Goal: Transaction & Acquisition: Purchase product/service

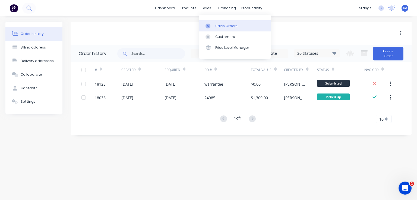
click at [216, 24] on div "Sales Orders" at bounding box center [226, 26] width 22 height 5
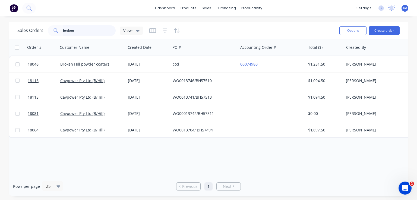
click at [83, 29] on input "broken" at bounding box center [89, 30] width 53 height 11
drag, startPoint x: 82, startPoint y: 29, endPoint x: 41, endPoint y: 27, distance: 41.6
click at [41, 27] on div "Sales Orders broken Views" at bounding box center [79, 30] width 125 height 11
type input "lie"
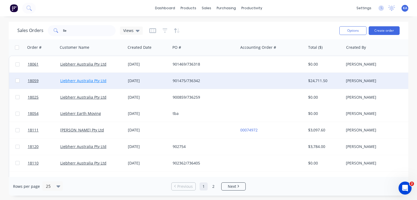
click at [84, 81] on link "Liebherr Australia Pty Ltd" at bounding box center [83, 80] width 46 height 5
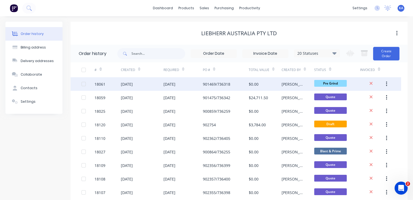
click at [210, 84] on div "901469/736318" at bounding box center [216, 84] width 27 height 6
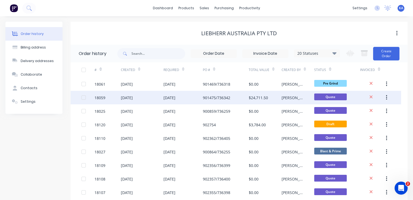
click at [131, 98] on div "[DATE]" at bounding box center [127, 98] width 12 height 6
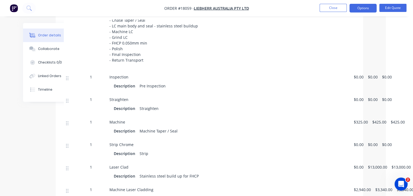
scroll to position [190, 30]
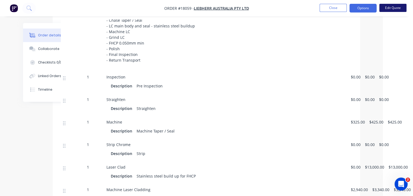
click at [388, 8] on button "Edit Quote" at bounding box center [392, 8] width 27 height 8
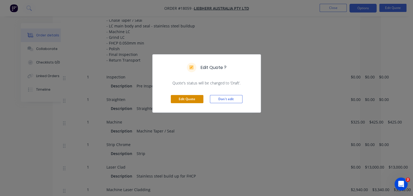
click at [193, 97] on button "Edit Quote" at bounding box center [187, 99] width 33 height 8
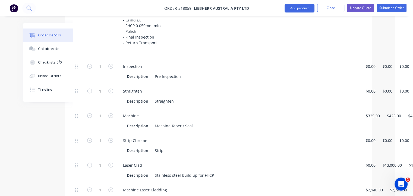
scroll to position [217, 26]
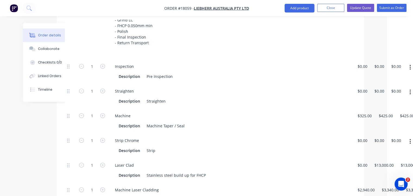
click at [411, 89] on icon "button" at bounding box center [410, 92] width 1 height 6
click at [382, 124] on div "Delete" at bounding box center [391, 128] width 42 height 8
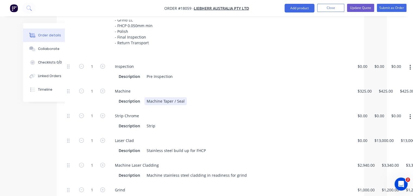
click at [186, 97] on div "Description Machine Taper / Seal" at bounding box center [230, 101] width 226 height 8
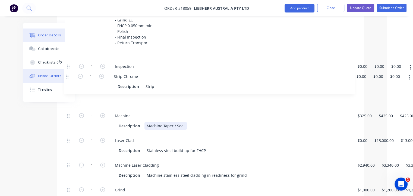
drag, startPoint x: 69, startPoint y: 103, endPoint x: 68, endPoint y: 76, distance: 27.2
click at [68, 76] on div "Order details Collaborate Checklists 0/0 Linked Orders Timeline Order details C…" at bounding box center [181, 139] width 378 height 666
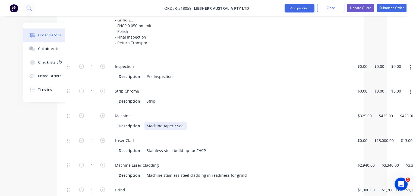
click at [184, 122] on div "Machine Taper / Seal" at bounding box center [165, 126] width 42 height 8
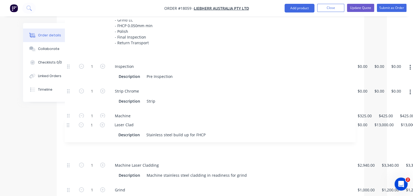
scroll to position [217, 26]
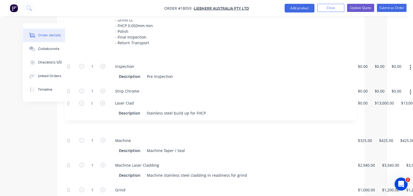
drag, startPoint x: 69, startPoint y: 127, endPoint x: 69, endPoint y: 102, distance: 25.0
click at [69, 102] on div "1 Inspection Description Pre Inspection $0.00 $0.00 $0.00 $0.00 $0.00 $0.00 1 S…" at bounding box center [210, 181] width 291 height 245
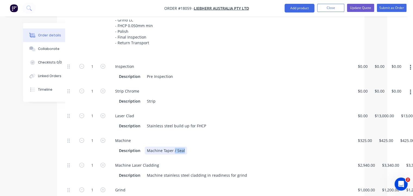
drag, startPoint x: 184, startPoint y: 135, endPoint x: 174, endPoint y: 138, distance: 10.5
click at [174, 147] on div "Machine Taper / Seal" at bounding box center [166, 151] width 42 height 8
click at [163, 147] on div "Machine Taper" at bounding box center [160, 151] width 31 height 8
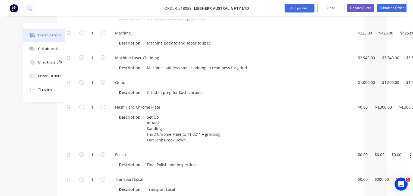
scroll to position [326, 26]
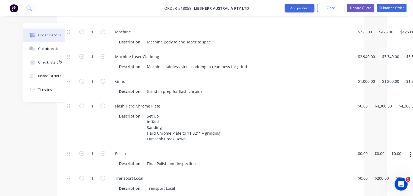
click at [410, 150] on button "button" at bounding box center [410, 155] width 13 height 10
click at [387, 165] on div "Duplicate" at bounding box center [391, 169] width 42 height 8
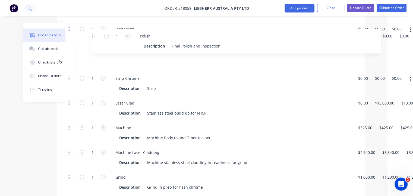
scroll to position [253, 26]
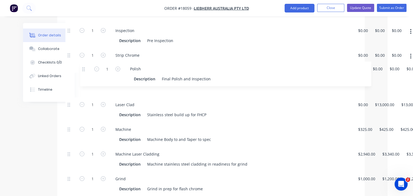
drag, startPoint x: 68, startPoint y: 189, endPoint x: 84, endPoint y: 67, distance: 123.4
click at [84, 67] on div "1 Inspection Description Pre Inspection $0.00 $0.00 $0.00 $0.00 $0.00 $0.00 1 S…" at bounding box center [210, 158] width 291 height 270
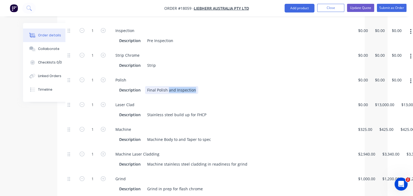
drag, startPoint x: 195, startPoint y: 76, endPoint x: 167, endPoint y: 76, distance: 27.4
click at [167, 86] on div "Final Polish and Inspection" at bounding box center [171, 90] width 53 height 8
drag, startPoint x: 155, startPoint y: 76, endPoint x: 146, endPoint y: 75, distance: 9.8
click at [146, 86] on div "Final Polish" at bounding box center [157, 90] width 25 height 8
click at [159, 86] on div "Polish" at bounding box center [152, 90] width 15 height 8
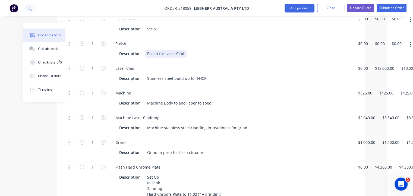
scroll to position [280, 26]
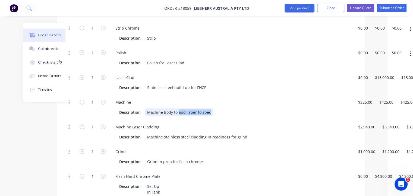
drag, startPoint x: 211, startPoint y: 99, endPoint x: 178, endPoint y: 102, distance: 33.2
click at [178, 108] on div "Description Machine Body to and Taper to spec" at bounding box center [230, 112] width 226 height 8
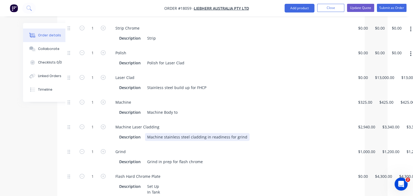
click at [241, 133] on div "Machine stainless steel cladding in readiness for grind" at bounding box center [197, 137] width 105 height 8
click at [243, 133] on div "Machine stainless steel cladding in readiness for grind" at bounding box center [197, 137] width 105 height 8
click at [290, 98] on div "Machine" at bounding box center [231, 102] width 240 height 8
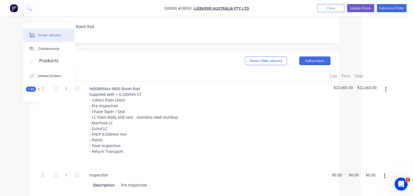
scroll to position [144, 52]
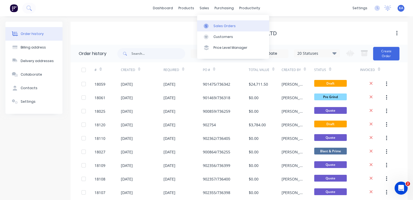
click at [215, 27] on div "Sales Orders" at bounding box center [224, 26] width 22 height 5
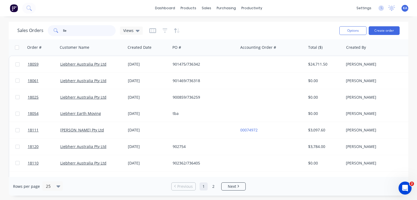
drag, startPoint x: 69, startPoint y: 32, endPoint x: 50, endPoint y: 32, distance: 19.3
click at [50, 32] on div "lie" at bounding box center [82, 30] width 68 height 11
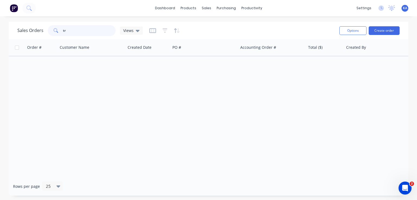
type input "t"
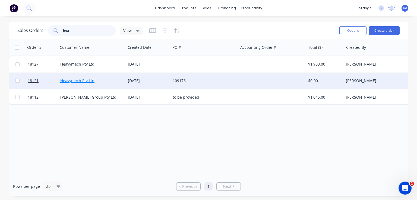
type input "hea"
click at [76, 78] on link "Heavymech Pty Ltd" at bounding box center [77, 80] width 34 height 5
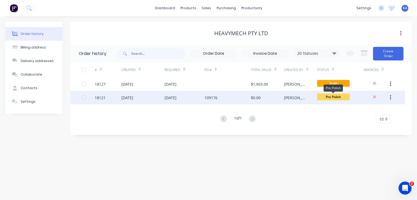
click at [328, 98] on span "Pre Polish" at bounding box center [333, 97] width 33 height 7
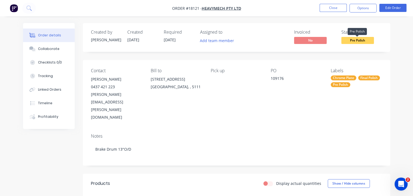
click at [359, 42] on span "Pre Polish" at bounding box center [357, 40] width 33 height 7
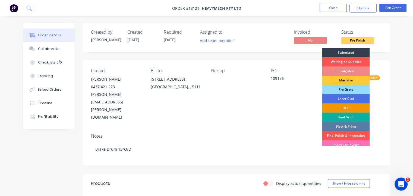
click at [352, 107] on div "HCP" at bounding box center [346, 107] width 48 height 9
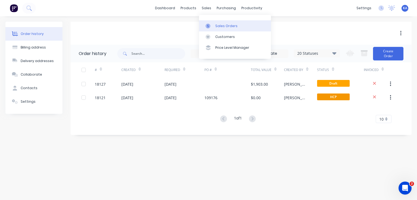
click at [213, 25] on div at bounding box center [210, 26] width 8 height 5
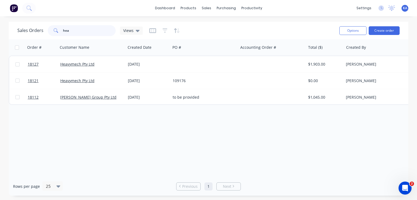
drag, startPoint x: 81, startPoint y: 33, endPoint x: 41, endPoint y: 29, distance: 40.1
click at [41, 29] on div "Sales Orders hea Views" at bounding box center [79, 30] width 125 height 11
type input "lie"
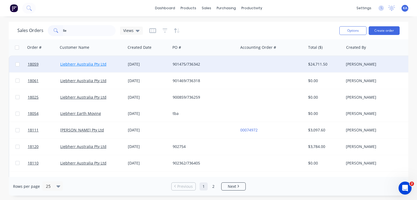
click at [67, 64] on link "Liebherr Australia Pty Ltd" at bounding box center [83, 64] width 46 height 5
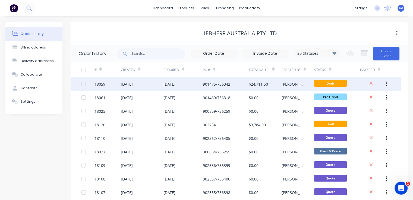
click at [168, 83] on div "[DATE]" at bounding box center [170, 84] width 12 height 6
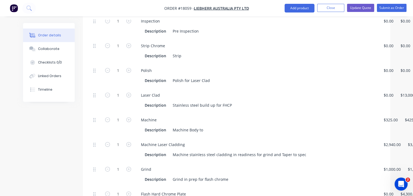
scroll to position [272, 0]
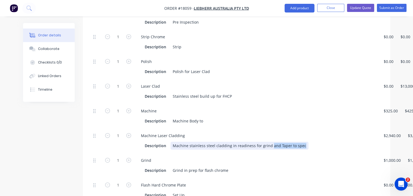
drag, startPoint x: 301, startPoint y: 131, endPoint x: 269, endPoint y: 133, distance: 31.5
click at [269, 142] on div "Machine stainless steel cladding in readiness for grind and Taper to spec" at bounding box center [240, 146] width 138 height 8
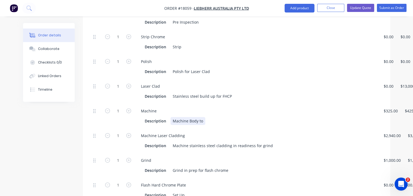
drag, startPoint x: 209, startPoint y: 106, endPoint x: 189, endPoint y: 107, distance: 20.4
click at [189, 117] on div "Description Machine Body to" at bounding box center [256, 121] width 226 height 8
paste div
click at [195, 117] on div "Machine and Taper to spec" at bounding box center [198, 121] width 54 height 8
click at [172, 92] on div "Stainless steel build up for FHCP" at bounding box center [203, 96] width 64 height 8
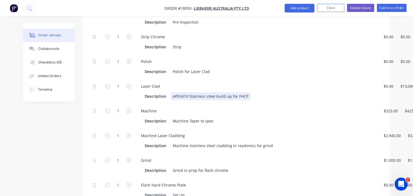
click at [248, 92] on div "Description APEX410 Stainless steel build up for FHCP" at bounding box center [256, 96] width 226 height 8
click at [247, 92] on div "APEX410 Stainless steel build up for FHCP" at bounding box center [211, 96] width 80 height 8
drag, startPoint x: 247, startPoint y: 82, endPoint x: 225, endPoint y: 86, distance: 22.9
click at [225, 86] on div "Laser Clad Description APEX410 Stainless steel build up for FHCP" at bounding box center [256, 91] width 244 height 25
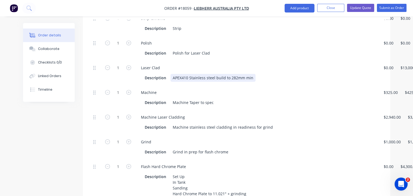
scroll to position [326, 0]
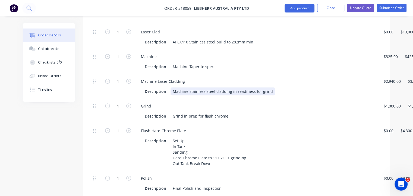
click at [270, 87] on div "Machine stainless steel cladding in readiness for grind" at bounding box center [223, 91] width 105 height 8
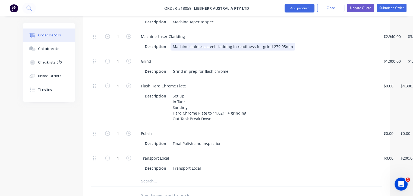
scroll to position [380, 0]
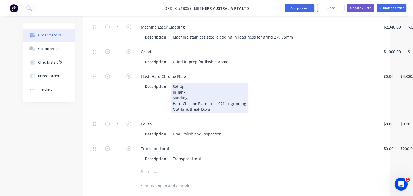
click at [172, 89] on div "Set Up In Tank Sanding Hard Chrome Plate to 11.021" + grinding Out Tank Break D…" at bounding box center [210, 98] width 78 height 31
click at [222, 90] on div "Set Up In Tank Sanding Flash Chrome Plate to 11.021" + grinding Out Tank Break …" at bounding box center [210, 98] width 78 height 31
click at [226, 88] on div "Set Up In Tank Sanding Flash Chrome Plate to 11.022" + grinding Out Tank Break …" at bounding box center [210, 98] width 78 height 31
click at [188, 95] on div "Set Up In Tank Sanding Flash Chrome Plate to 11.022" Out Tank Break Down" at bounding box center [201, 98] width 60 height 31
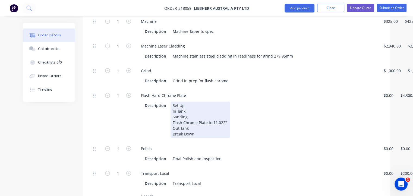
scroll to position [326, 0]
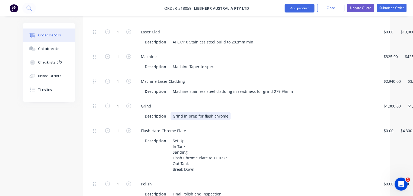
click at [183, 112] on div "Grind in prep for flash chrome" at bounding box center [201, 116] width 60 height 8
click at [285, 127] on div "Flash Hard Chrome Plate" at bounding box center [257, 131] width 240 height 8
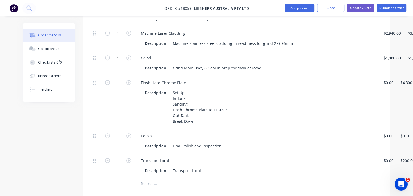
scroll to position [380, 0]
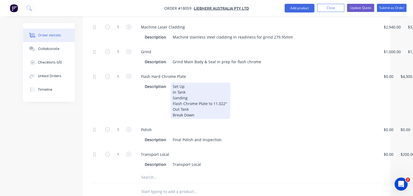
click at [226, 91] on div "Set Up In Tank Sanding Flash Chrome Plate to 11.022" Out Tank Break Down" at bounding box center [201, 101] width 60 height 36
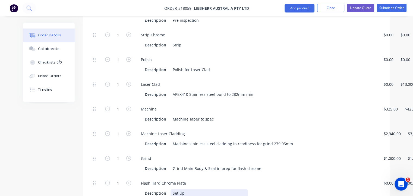
scroll to position [217, 0]
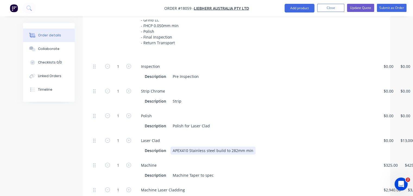
click at [229, 147] on div "APEX410 Stainless steel build to 282mm min" at bounding box center [213, 151] width 85 height 8
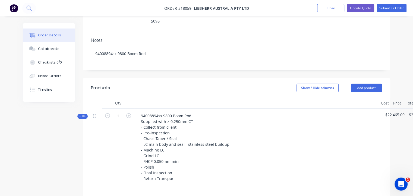
scroll to position [0, 0]
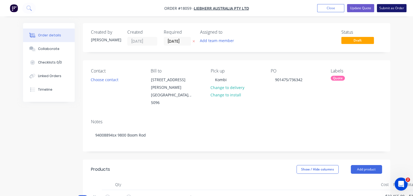
click at [383, 6] on button "Submit as Order" at bounding box center [392, 8] width 30 height 8
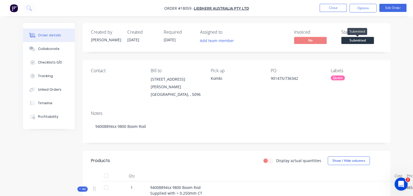
click at [359, 42] on span "Submitted" at bounding box center [357, 40] width 33 height 7
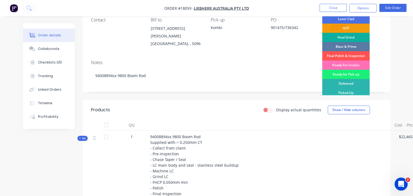
scroll to position [54, 0]
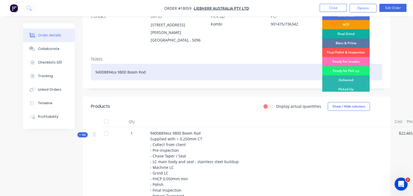
click at [289, 64] on div "94008894sx 9800 Boom Rod" at bounding box center [236, 72] width 291 height 17
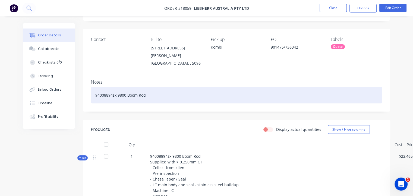
scroll to position [0, 0]
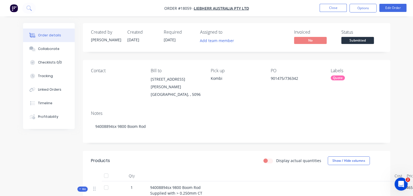
click at [337, 77] on div "Quote" at bounding box center [338, 78] width 14 height 5
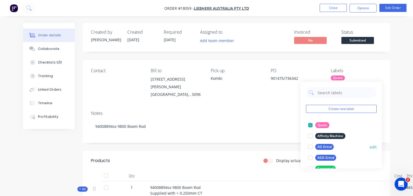
click at [325, 145] on div "AG Grind" at bounding box center [324, 147] width 18 height 6
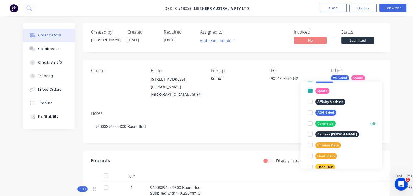
scroll to position [54, 0]
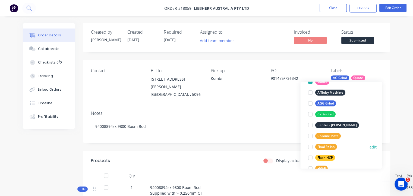
click at [329, 147] on div "Final Polish" at bounding box center [326, 147] width 22 height 6
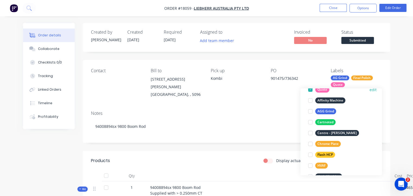
scroll to position [81, 0]
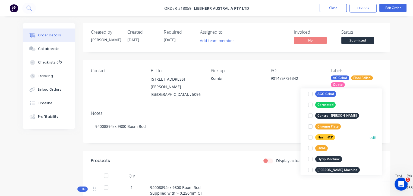
click at [325, 137] on div "Flash HCP" at bounding box center [325, 137] width 20 height 6
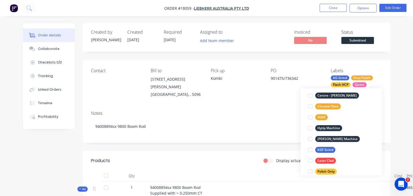
scroll to position [125, 0]
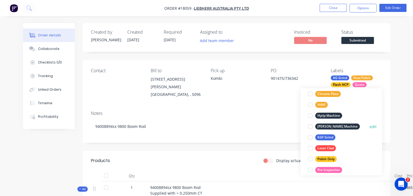
click at [324, 125] on div "[PERSON_NAME] Machine" at bounding box center [337, 127] width 45 height 6
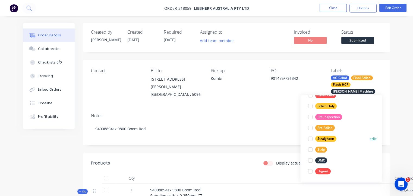
scroll to position [158, 0]
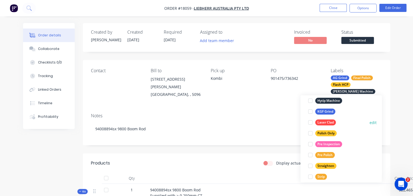
click at [328, 122] on div "Laser Clad" at bounding box center [325, 123] width 21 height 6
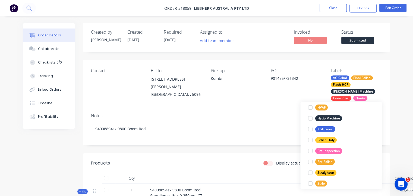
scroll to position [60, 0]
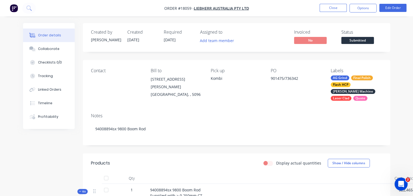
click at [271, 102] on div "Contact Bill to [STREET_ADDRESS][PERSON_NAME] Pick up Kombi PO 901475/736342 La…" at bounding box center [236, 84] width 307 height 49
click at [348, 38] on span "Submitted" at bounding box center [357, 40] width 33 height 7
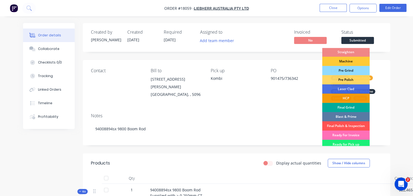
scroll to position [2, 0]
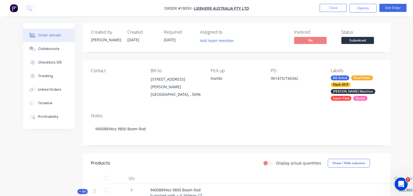
click at [293, 99] on div "PO 901475/736342" at bounding box center [296, 84] width 51 height 33
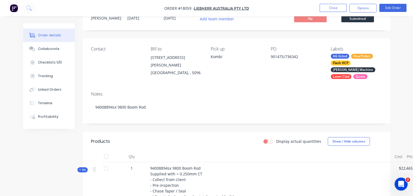
scroll to position [0, 0]
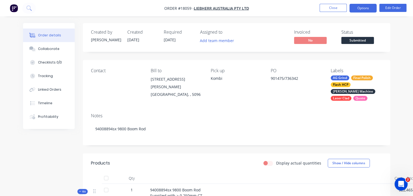
click at [358, 8] on button "Options" at bounding box center [363, 8] width 27 height 9
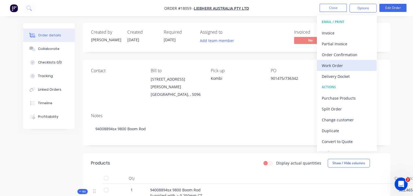
click at [349, 64] on div "Work Order" at bounding box center [347, 66] width 50 height 8
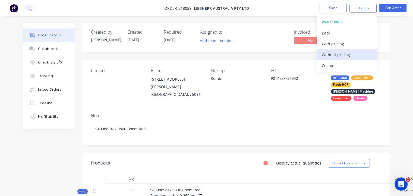
click at [343, 55] on div "Without pricing" at bounding box center [347, 55] width 50 height 8
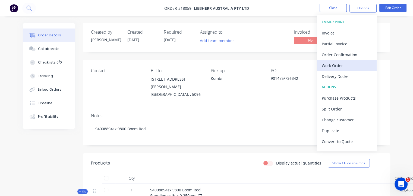
click at [337, 65] on div "Work Order" at bounding box center [347, 66] width 50 height 8
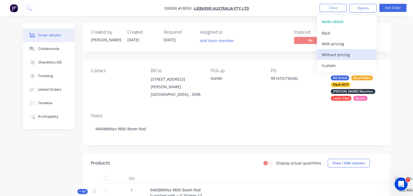
click at [340, 56] on div "Without pricing" at bounding box center [347, 55] width 50 height 8
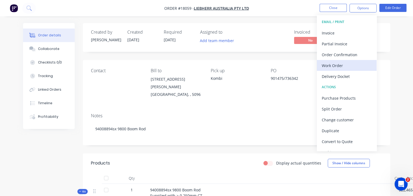
click at [327, 64] on div "Work Order" at bounding box center [347, 66] width 50 height 8
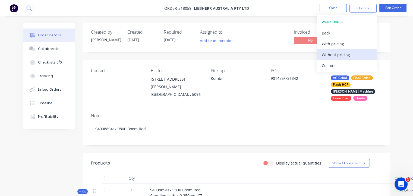
click at [328, 55] on div "Without pricing" at bounding box center [347, 55] width 50 height 8
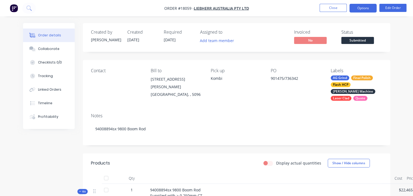
click at [364, 8] on button "Options" at bounding box center [363, 8] width 27 height 9
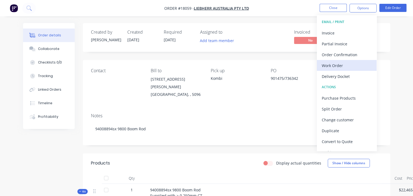
click at [345, 64] on div "Work Order" at bounding box center [347, 66] width 50 height 8
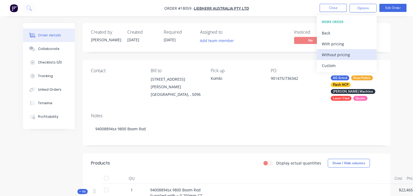
click at [337, 54] on div "Without pricing" at bounding box center [347, 55] width 50 height 8
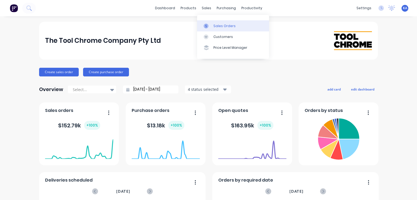
click at [219, 24] on div "Sales Orders" at bounding box center [224, 26] width 22 height 5
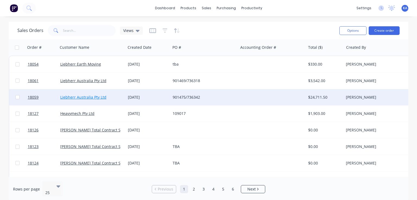
click at [85, 97] on link "Liebherr Australia Pty Ltd" at bounding box center [83, 97] width 46 height 5
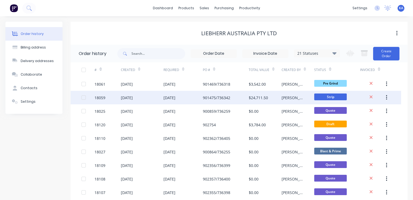
click at [287, 97] on div "[PERSON_NAME]" at bounding box center [293, 98] width 22 height 6
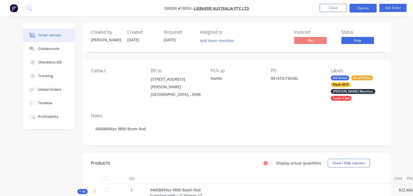
click at [363, 8] on button "Options" at bounding box center [363, 8] width 27 height 9
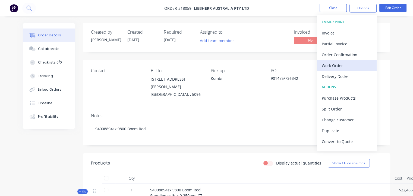
click at [342, 65] on div "Work Order" at bounding box center [347, 66] width 50 height 8
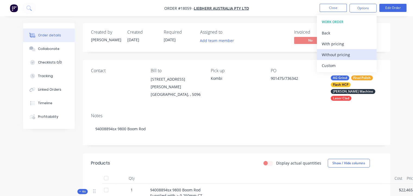
click at [342, 52] on div "Without pricing" at bounding box center [347, 55] width 50 height 8
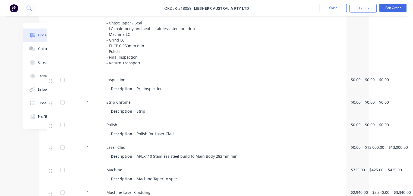
scroll to position [190, 44]
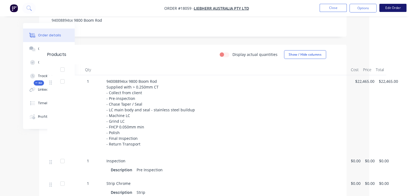
click at [400, 8] on button "Edit Order" at bounding box center [392, 8] width 27 height 8
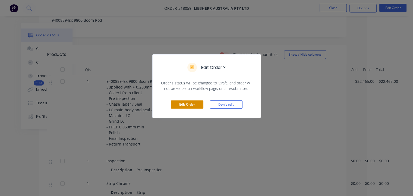
click at [190, 105] on button "Edit Order" at bounding box center [187, 104] width 33 height 8
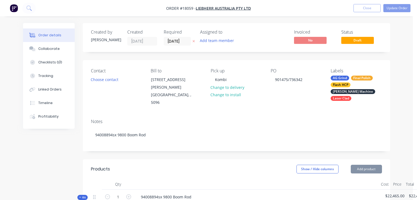
type input "$13,000.00"
type input "$325.00"
type input "$425.00"
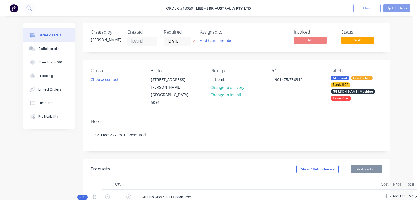
type input "$2,940.00"
type input "$3,340.00"
type input "$1,000.00"
type input "$1,200.00"
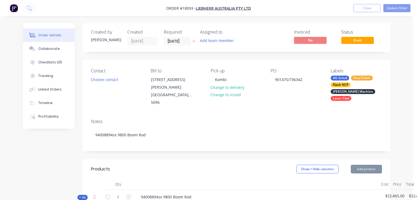
type input "$1,200.00"
type input "$4,300.00"
type input "$200.00"
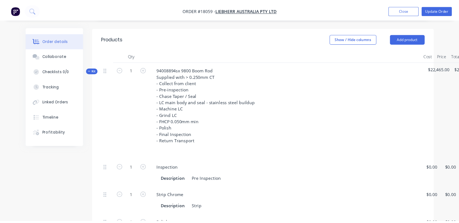
scroll to position [136, 0]
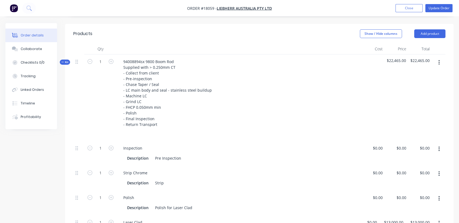
click at [417, 59] on icon "button" at bounding box center [438, 62] width 1 height 6
click at [417, 73] on div "Add product to kit" at bounding box center [420, 77] width 42 height 8
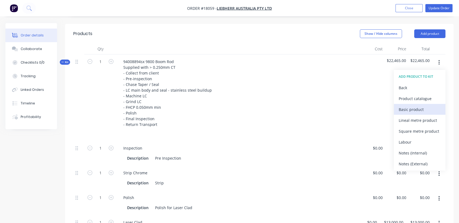
click at [417, 105] on div "Basic product" at bounding box center [420, 109] width 42 height 8
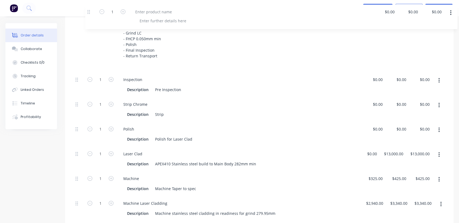
scroll to position [193, 0]
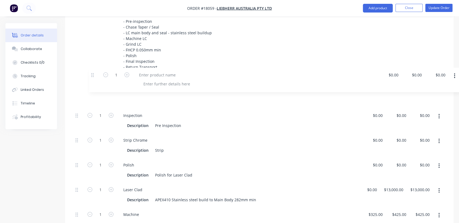
drag, startPoint x: 76, startPoint y: 107, endPoint x: 91, endPoint y: 69, distance: 40.7
click at [91, 69] on div "Kit 1 94008894sx 9800 Boom Rod Supplied with > 0.250mm CT - Collect from client…" at bounding box center [259, 196] width 372 height 398
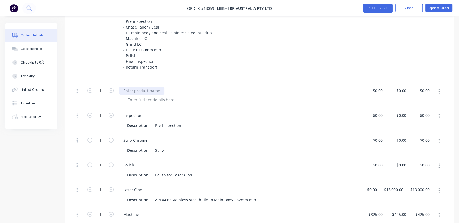
click at [143, 87] on div at bounding box center [141, 91] width 45 height 8
click at [417, 111] on button "button" at bounding box center [439, 116] width 13 height 10
click at [417, 148] on div "Delete" at bounding box center [420, 152] width 42 height 8
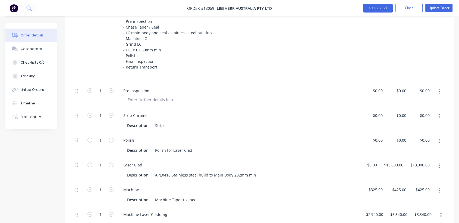
click at [417, 87] on button "button" at bounding box center [439, 92] width 13 height 10
click at [417, 113] on div "Duplicate" at bounding box center [420, 117] width 42 height 8
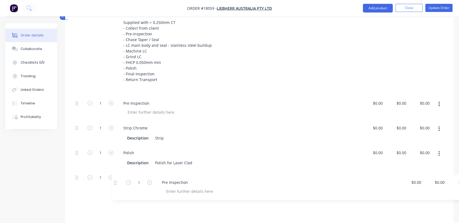
scroll to position [181, 0]
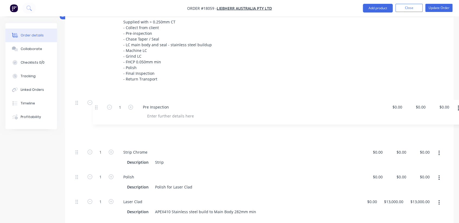
drag, startPoint x: 78, startPoint y: 199, endPoint x: 96, endPoint y: 99, distance: 101.3
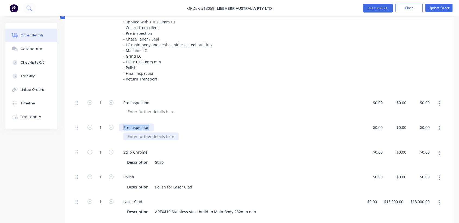
drag, startPoint x: 150, startPoint y: 111, endPoint x: 124, endPoint y: 121, distance: 27.9
click at [124, 121] on div "Pre Inspection" at bounding box center [239, 132] width 244 height 25
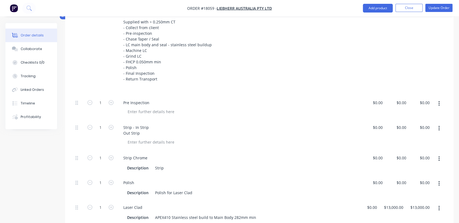
click at [417, 154] on button "button" at bounding box center [439, 159] width 13 height 10
click at [417, 191] on div "Delete" at bounding box center [420, 195] width 42 height 8
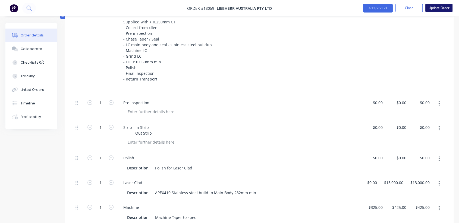
click at [417, 7] on button "Update Order" at bounding box center [438, 8] width 27 height 8
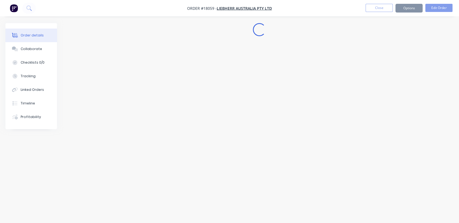
scroll to position [0, 0]
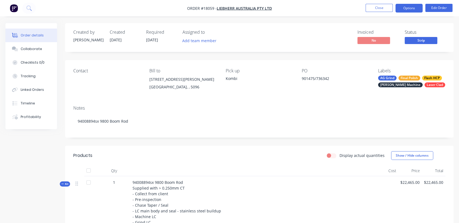
click at [412, 6] on button "Options" at bounding box center [408, 8] width 27 height 9
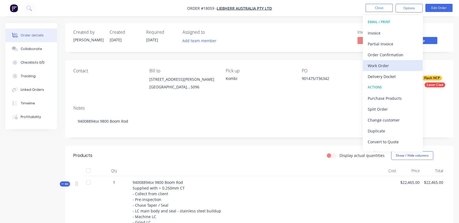
click at [393, 65] on div "Work Order" at bounding box center [393, 66] width 50 height 8
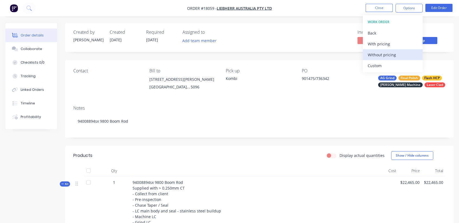
click at [391, 57] on div "Without pricing" at bounding box center [393, 55] width 50 height 8
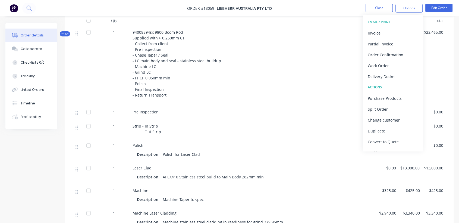
scroll to position [151, 0]
click at [48, 177] on div "Created by Paul Created 09/09/25 Required 27/08/25 Assigned to Add team member …" at bounding box center [229, 157] width 448 height 571
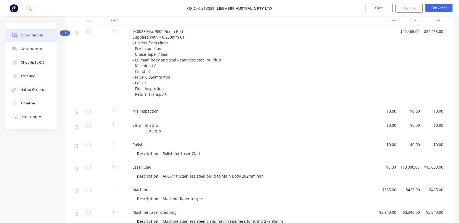
scroll to position [121, 0]
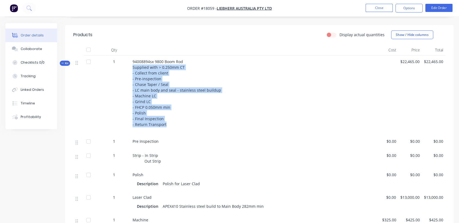
drag, startPoint x: 133, startPoint y: 66, endPoint x: 191, endPoint y: 123, distance: 82.0
click at [191, 123] on div "94008894sx 9800 Boom Rod Supplied with > 0.250mm CT - Collect from client - Pre…" at bounding box center [252, 95] width 244 height 80
drag, startPoint x: 170, startPoint y: 111, endPoint x: 170, endPoint y: 114, distance: 3.3
click at [170, 111] on div "94008894sx 9800 Boom Rod Supplied with > 0.250mm CT - Collect from client - Pre…" at bounding box center [252, 95] width 244 height 80
click at [165, 125] on div "94008894sx 9800 Boom Rod Supplied with > 0.250mm CT - Collect from client - Pre…" at bounding box center [252, 95] width 244 height 80
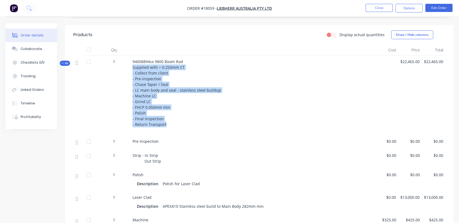
click at [163, 123] on span "94008894sx 9800 Boom Rod Supplied with > 0.250mm CT - Collect from client - Pre…" at bounding box center [177, 93] width 89 height 68
drag, startPoint x: 164, startPoint y: 125, endPoint x: 133, endPoint y: 68, distance: 64.8
click at [133, 68] on span "94008894sx 9800 Boom Rod Supplied with > 0.250mm CT - Collect from client - Pre…" at bounding box center [177, 93] width 89 height 68
copy span "Supplied with > 0.250mm CT - Collect from client - Pre-inspection - Chase Taper…"
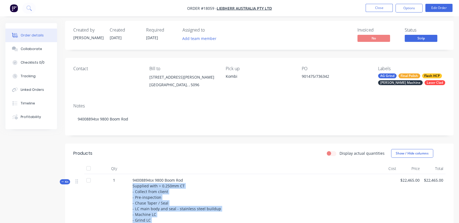
scroll to position [0, 0]
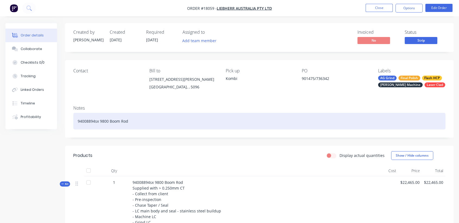
click at [133, 118] on div "94008894sx 9800 Boom Rod" at bounding box center [259, 121] width 372 height 17
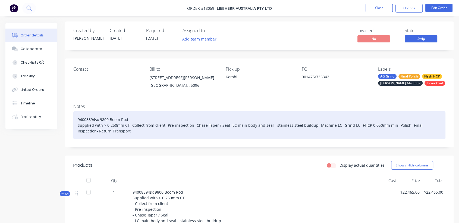
scroll to position [60, 0]
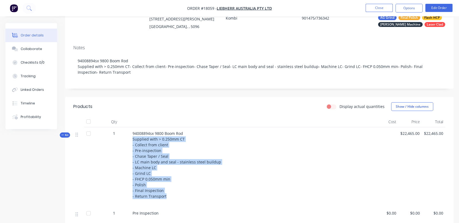
drag, startPoint x: 164, startPoint y: 197, endPoint x: 133, endPoint y: 138, distance: 66.6
click at [133, 138] on span "94008894sx 9800 Boom Rod Supplied with > 0.250mm CT - Collect from client - Pre…" at bounding box center [177, 165] width 89 height 68
click at [144, 154] on span "94008894sx 9800 Boom Rod Supplied with > 0.250mm CT - Collect from client - Pre…" at bounding box center [177, 165] width 89 height 68
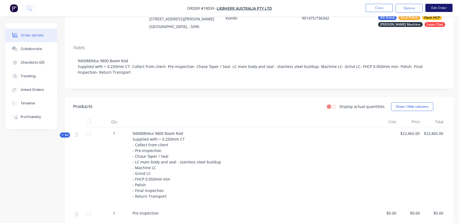
click at [417, 7] on button "Edit Order" at bounding box center [438, 8] width 27 height 8
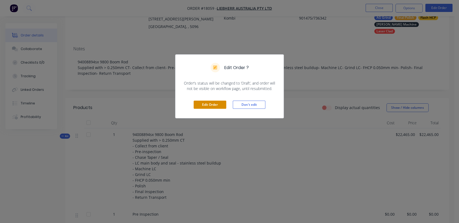
click at [201, 107] on button "Edit Order" at bounding box center [210, 104] width 33 height 8
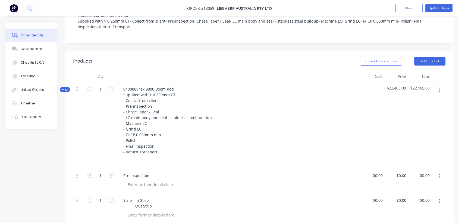
scroll to position [121, 0]
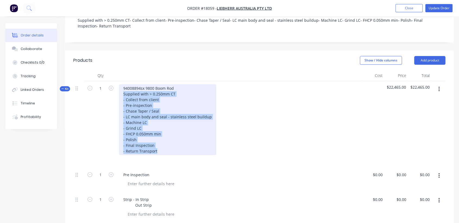
drag, startPoint x: 156, startPoint y: 137, endPoint x: 122, endPoint y: 80, distance: 66.2
click at [122, 84] on div "94008894sx 9800 Boom Rod Supplied with > 0.250mm CT - Collect from client - Pre…" at bounding box center [167, 119] width 97 height 71
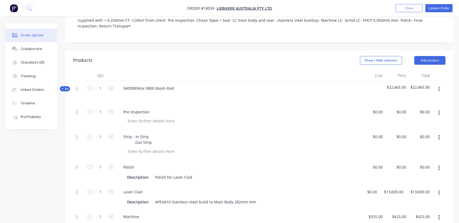
click at [206, 81] on div "94008894sx 9800 Boom Rod" at bounding box center [239, 93] width 244 height 24
click at [417, 10] on button "Update Order" at bounding box center [438, 8] width 27 height 8
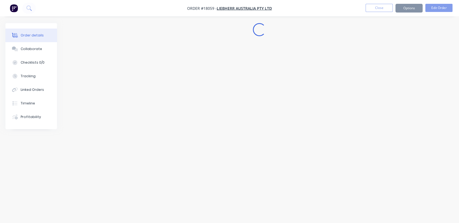
scroll to position [0, 0]
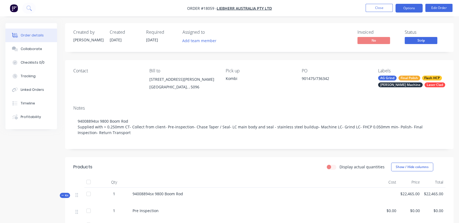
click at [410, 7] on button "Options" at bounding box center [408, 8] width 27 height 9
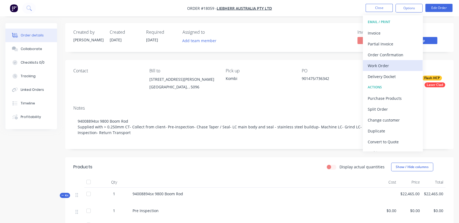
click at [390, 67] on div "Work Order" at bounding box center [393, 66] width 50 height 8
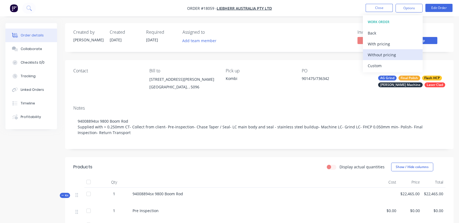
click at [388, 53] on div "Without pricing" at bounding box center [393, 55] width 50 height 8
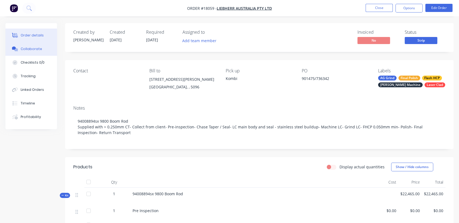
click at [32, 48] on div "Collaborate" at bounding box center [31, 48] width 21 height 5
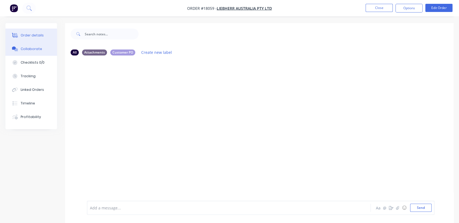
click at [33, 36] on div "Order details" at bounding box center [32, 35] width 23 height 5
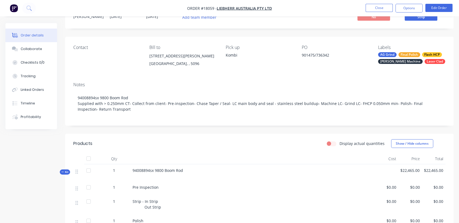
scroll to position [60, 0]
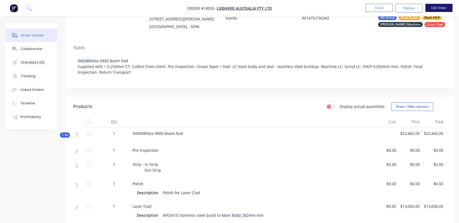
click at [417, 8] on button "Edit Order" at bounding box center [438, 8] width 27 height 8
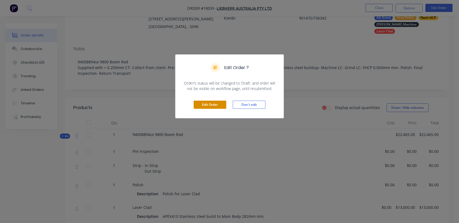
click at [217, 103] on button "Edit Order" at bounding box center [210, 104] width 33 height 8
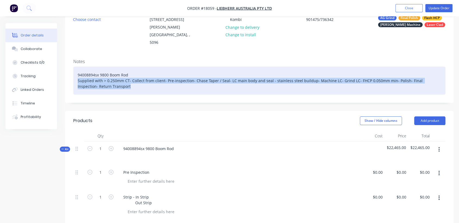
drag, startPoint x: 78, startPoint y: 65, endPoint x: 120, endPoint y: 73, distance: 41.7
click at [120, 73] on div "94008894sx 9800 Boom Rod Supplied with > 0.250mm CT- Collect from client- Pre-i…" at bounding box center [259, 81] width 372 height 28
copy div "Supplied with > 0.250mm CT- Collect from client- Pre-inspection- Chase Taper / …"
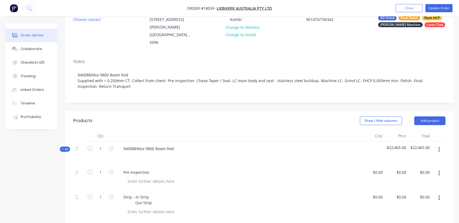
click at [137, 152] on div at bounding box center [239, 156] width 240 height 8
click at [133, 152] on div at bounding box center [239, 156] width 240 height 8
click at [134, 147] on div "94008894sx 9800 Boom Rod" at bounding box center [239, 153] width 244 height 24
click at [130, 144] on div "94008894sx 9800 Boom Rod" at bounding box center [148, 148] width 59 height 8
click at [175, 144] on div "94008894sx 9800 Boom Rod" at bounding box center [148, 148] width 59 height 8
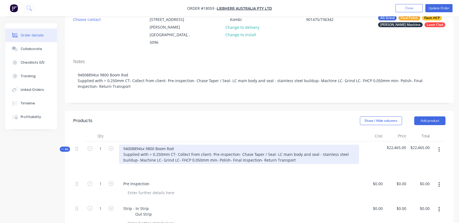
click at [169, 144] on div "94008894sx 9800 Boom Rod Supplied with > 0.250mm CT- Collect from client- Pre-i…" at bounding box center [239, 153] width 240 height 19
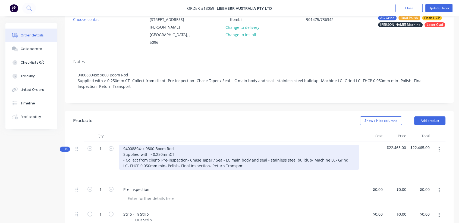
drag, startPoint x: 156, startPoint y: 144, endPoint x: 160, endPoint y: 142, distance: 4.3
click at [157, 144] on div "94008894sx 9800 Boom Rod Supplied with > 0.250mm CT - Collect from client- Pre-…" at bounding box center [239, 156] width 240 height 25
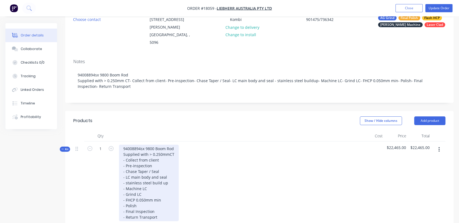
click at [156, 153] on div "94008894sx 9800 Boom Rod Supplied with > 0.250mm CT - Collect from client - Pre…" at bounding box center [149, 182] width 60 height 76
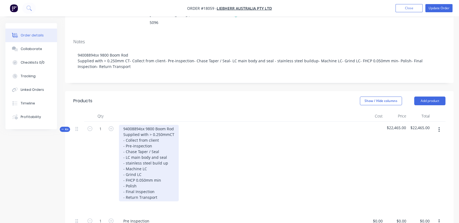
scroll to position [90, 0]
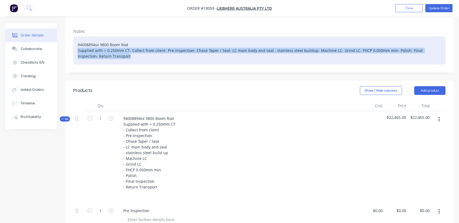
drag, startPoint x: 109, startPoint y: 43, endPoint x: 78, endPoint y: 38, distance: 30.5
click at [78, 38] on div "94008894sx 9800 Boom Rod Supplied with > 0.250mm CT- Collect from client- Pre-i…" at bounding box center [259, 50] width 372 height 28
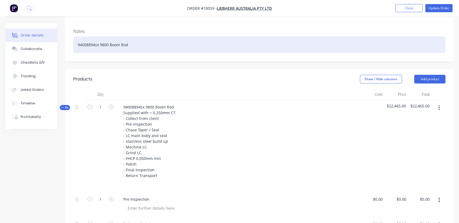
click at [137, 36] on div "94008894sx 9800 Boom Rod" at bounding box center [259, 44] width 372 height 17
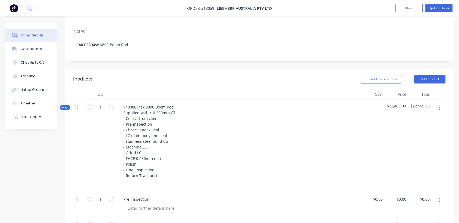
click at [276, 120] on div "94008894sx 9800 Boom Rod Supplied with > 0.250mm CT - Collect from client - Pre…" at bounding box center [239, 146] width 244 height 92
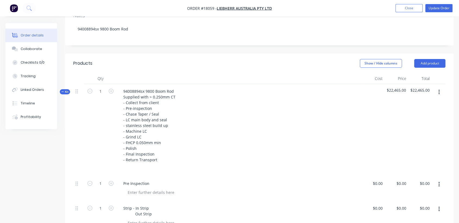
scroll to position [121, 0]
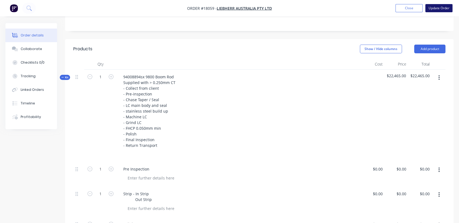
click at [417, 11] on button "Update Order" at bounding box center [438, 8] width 27 height 8
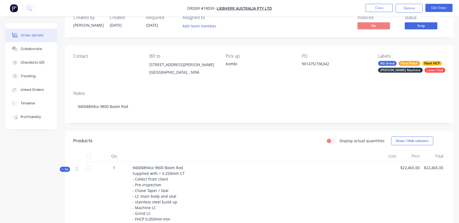
scroll to position [0, 0]
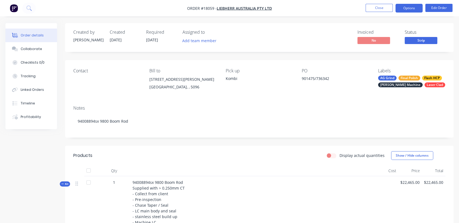
click at [417, 4] on button "Options" at bounding box center [408, 8] width 27 height 9
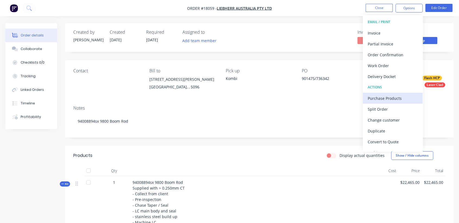
click at [398, 96] on div "Purchase Products" at bounding box center [393, 98] width 50 height 8
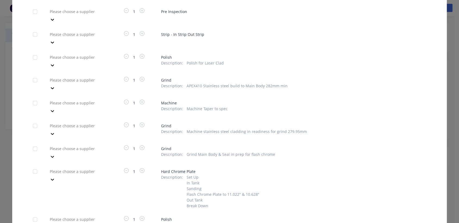
scroll to position [30, 0]
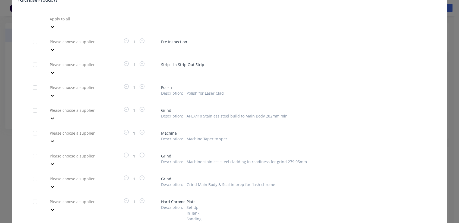
click at [85, 130] on div at bounding box center [88, 133] width 78 height 7
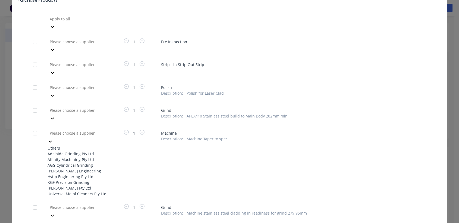
click at [83, 168] on div "Clayton Kennedy Engineering" at bounding box center [78, 171] width 60 height 6
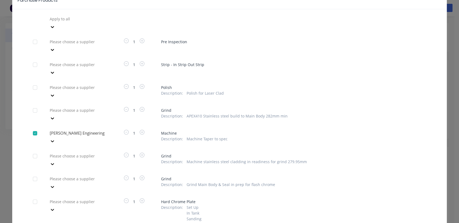
click at [33, 150] on div at bounding box center [35, 155] width 11 height 11
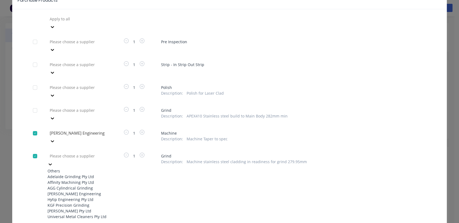
click at [59, 152] on div at bounding box center [88, 155] width 78 height 7
click at [66, 191] on div "Clayton Kennedy Engineering" at bounding box center [78, 194] width 60 height 6
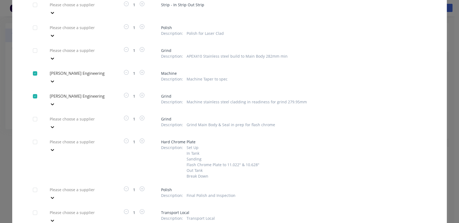
scroll to position [90, 0]
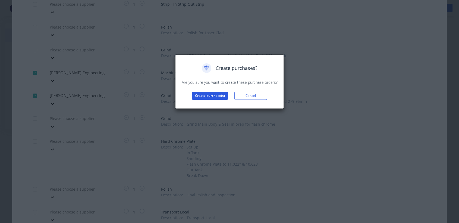
click at [223, 96] on button "Create purchase(s)" at bounding box center [210, 96] width 36 height 8
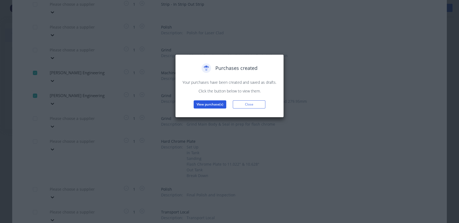
click at [212, 103] on button "View purchase(s)" at bounding box center [210, 104] width 33 height 8
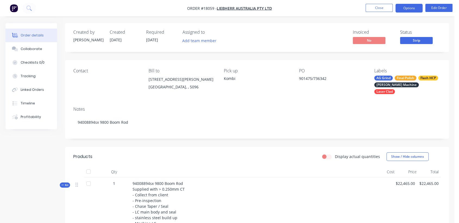
click at [417, 8] on button "Options" at bounding box center [408, 8] width 27 height 9
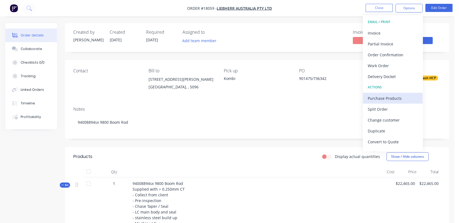
click at [395, 95] on div "Purchase Products" at bounding box center [393, 98] width 50 height 8
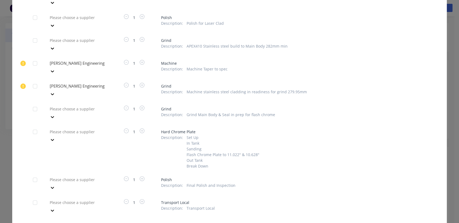
scroll to position [100, 0]
click at [84, 82] on div at bounding box center [88, 85] width 78 height 7
click at [33, 58] on div at bounding box center [35, 63] width 11 height 11
click at [32, 80] on div at bounding box center [35, 85] width 11 height 11
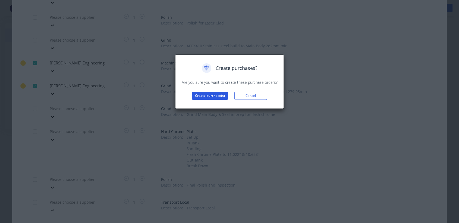
click at [209, 94] on button "Create purchase(s)" at bounding box center [210, 96] width 36 height 8
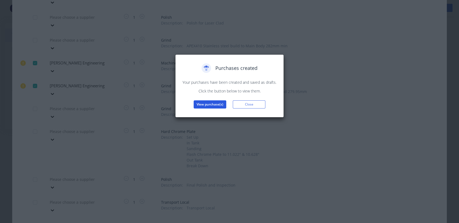
click at [218, 105] on button "View purchase(s)" at bounding box center [210, 104] width 33 height 8
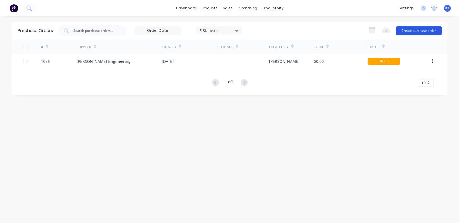
click at [417, 26] on button "Create purchase order" at bounding box center [418, 30] width 46 height 9
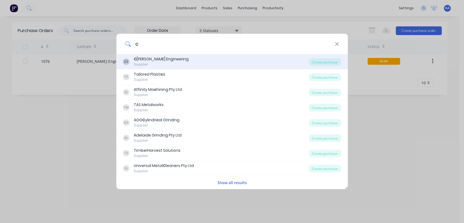
type input "c"
click at [158, 61] on div "C layton Kennedy Engineering" at bounding box center [161, 59] width 55 height 6
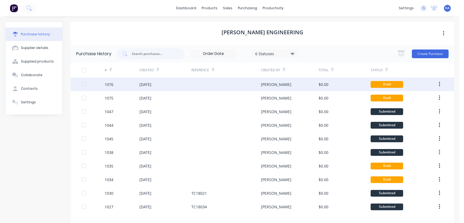
click at [174, 82] on div "[DATE]" at bounding box center [165, 84] width 52 height 14
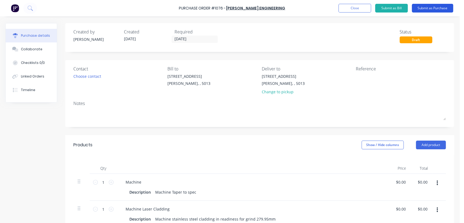
click at [417, 7] on button "Submit as Purchase" at bounding box center [431, 8] width 41 height 9
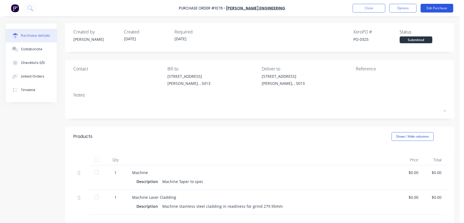
click at [417, 5] on button "Edit Purchase" at bounding box center [436, 8] width 33 height 9
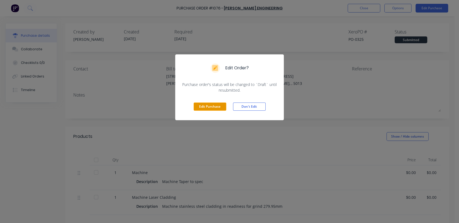
click at [212, 105] on button "Edit Purchase" at bounding box center [210, 106] width 33 height 8
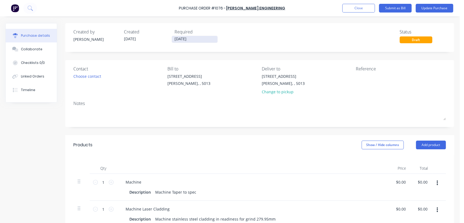
click at [190, 39] on input "[DATE]" at bounding box center [195, 39] width 46 height 7
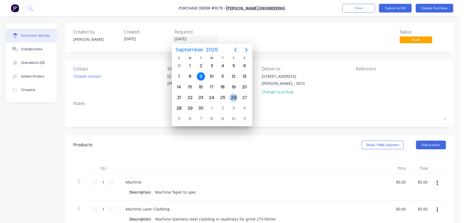
click at [233, 95] on div "26" at bounding box center [233, 97] width 8 height 8
type input "26/09/25"
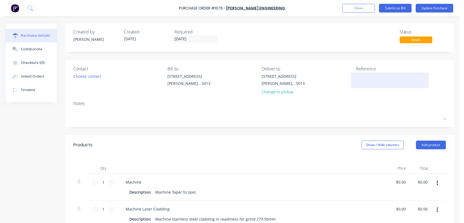
click at [356, 79] on textarea at bounding box center [390, 79] width 68 height 12
type textarea "t"
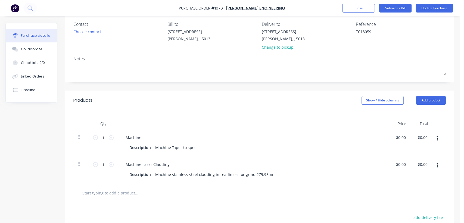
scroll to position [30, 0]
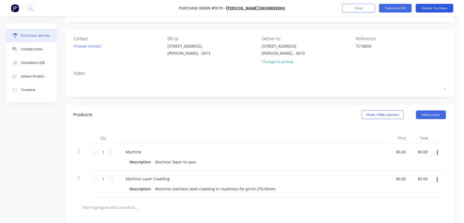
type textarea "TC18059"
click at [417, 5] on button "Update Purchase" at bounding box center [433, 8] width 37 height 9
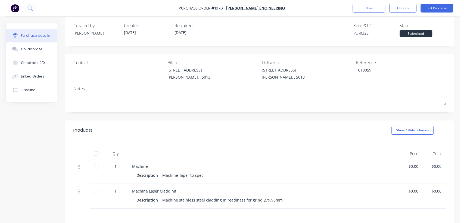
scroll to position [0, 0]
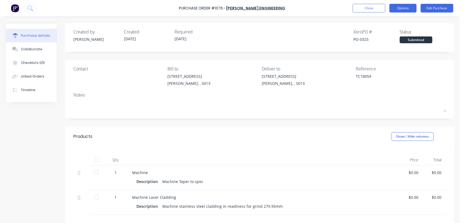
click at [400, 7] on button "Options" at bounding box center [402, 8] width 27 height 9
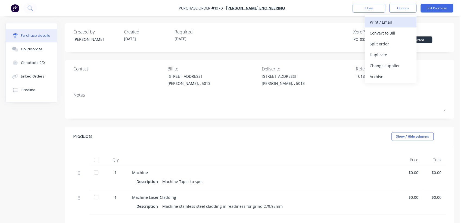
click at [389, 22] on div "Print / Email" at bounding box center [390, 22] width 42 height 8
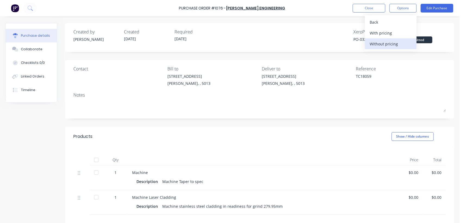
click at [387, 44] on div "Without pricing" at bounding box center [390, 44] width 42 height 8
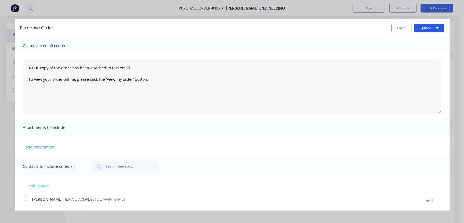
click at [417, 27] on button "Options" at bounding box center [429, 28] width 30 height 9
click at [408, 40] on div "Print" at bounding box center [418, 42] width 42 height 8
click at [403, 24] on button "Close" at bounding box center [401, 28] width 20 height 9
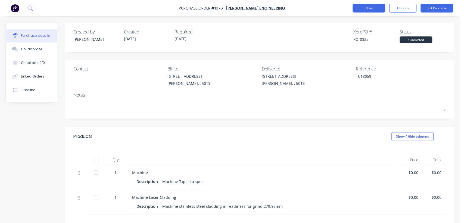
click at [379, 9] on button "Close" at bounding box center [368, 8] width 33 height 9
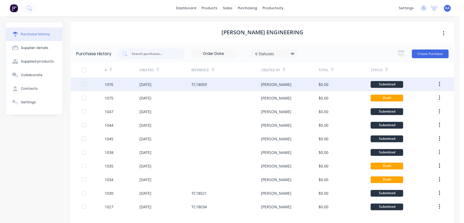
click at [222, 81] on div "TC18059" at bounding box center [225, 84] width 69 height 14
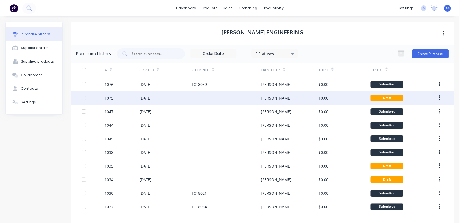
click at [221, 96] on div at bounding box center [225, 98] width 69 height 14
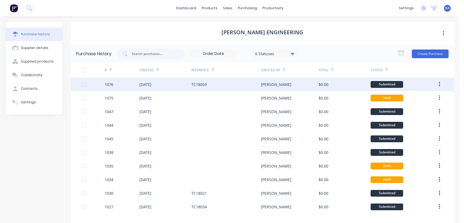
click at [173, 82] on div "[DATE]" at bounding box center [165, 84] width 52 height 14
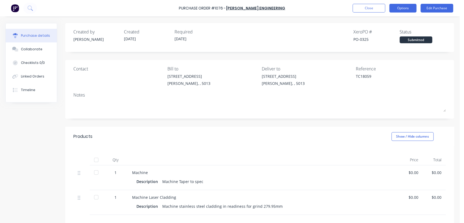
click at [400, 7] on button "Options" at bounding box center [402, 8] width 27 height 9
drag, startPoint x: 318, startPoint y: 105, endPoint x: 356, endPoint y: 64, distance: 56.3
click at [325, 99] on div at bounding box center [259, 106] width 372 height 14
click at [375, 9] on button "Close" at bounding box center [368, 8] width 33 height 9
click at [372, 7] on button "Close" at bounding box center [368, 8] width 33 height 9
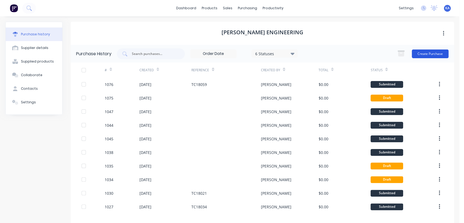
click at [417, 53] on button "Create Purchase" at bounding box center [429, 53] width 37 height 9
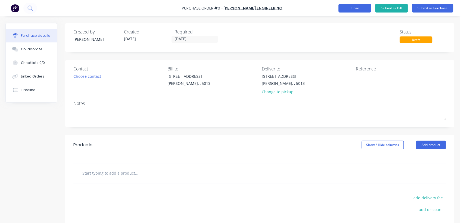
click at [357, 7] on button "Close" at bounding box center [354, 8] width 33 height 9
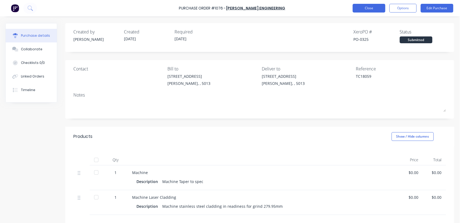
click at [364, 5] on button "Close" at bounding box center [368, 8] width 33 height 9
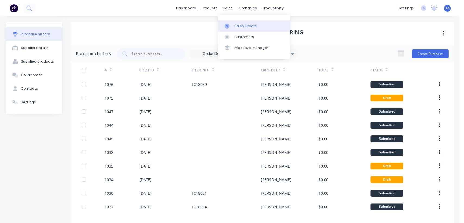
click at [237, 26] on div "Sales Orders" at bounding box center [245, 26] width 22 height 5
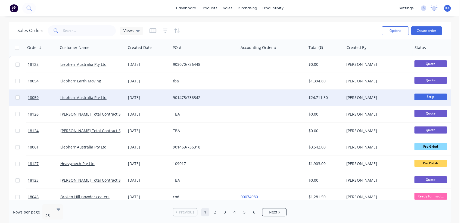
click at [193, 98] on div "901475/736342" at bounding box center [203, 97] width 60 height 5
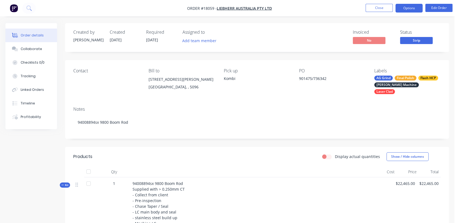
click at [417, 8] on button "Options" at bounding box center [408, 8] width 27 height 9
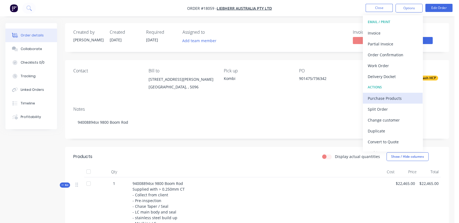
click at [388, 98] on div "Purchase Products" at bounding box center [393, 98] width 50 height 8
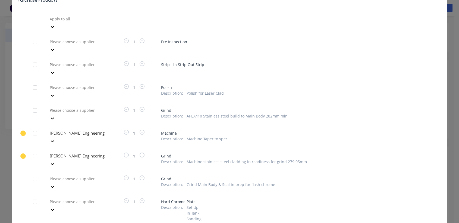
scroll to position [60, 0]
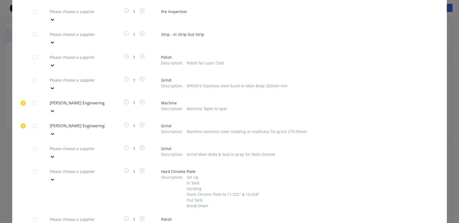
click at [32, 143] on div at bounding box center [35, 148] width 11 height 11
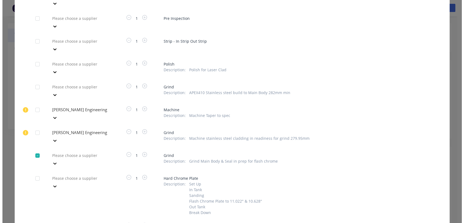
scroll to position [100, 0]
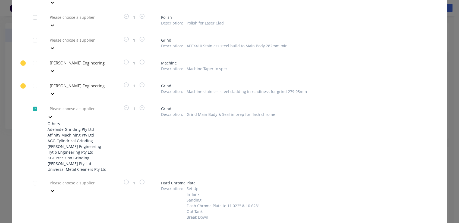
click at [80, 105] on div at bounding box center [88, 108] width 78 height 7
click at [73, 126] on div "Adelaide Grinding Pty Ltd" at bounding box center [78, 129] width 60 height 6
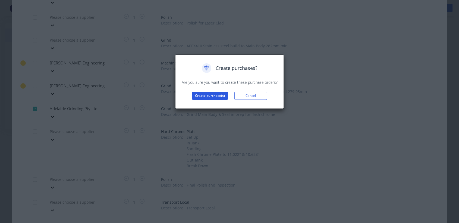
click at [202, 96] on button "Create purchase(s)" at bounding box center [210, 96] width 36 height 8
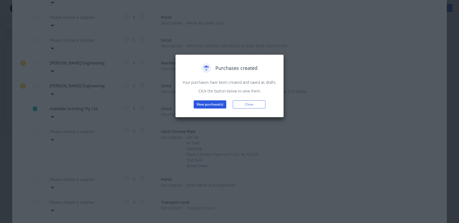
click at [203, 104] on button "View purchase(s)" at bounding box center [210, 104] width 33 height 8
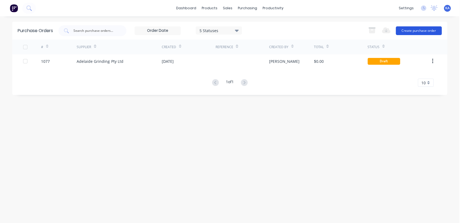
click at [411, 30] on button "Create purchase order" at bounding box center [418, 30] width 46 height 9
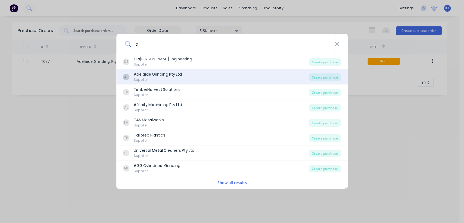
type input "a"
click at [182, 75] on div "AL A del a ide Grinding Pty Ltd Supplier" at bounding box center [216, 76] width 186 height 11
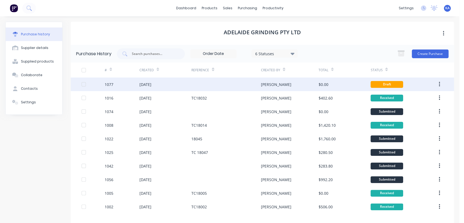
click at [151, 83] on div "[DATE]" at bounding box center [145, 84] width 12 height 6
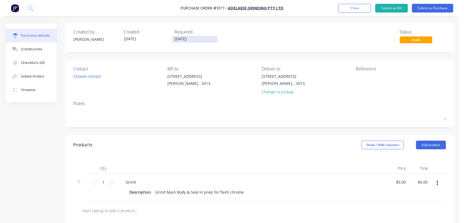
click at [197, 37] on input "[DATE]" at bounding box center [195, 39] width 46 height 7
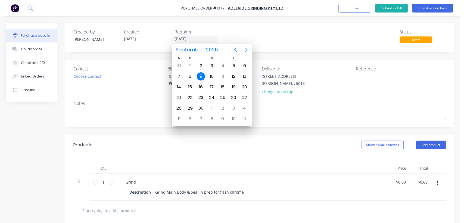
click at [243, 48] on icon "Next page" at bounding box center [246, 49] width 7 height 7
click at [237, 96] on div "24" at bounding box center [233, 97] width 8 height 8
type input "24/10/25"
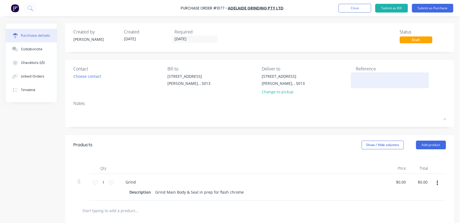
click at [359, 77] on textarea at bounding box center [390, 79] width 68 height 12
type textarea "TC18059"
click at [383, 95] on div "Reference TC18059" at bounding box center [401, 81] width 90 height 32
click at [417, 7] on button "Submit as Purchase" at bounding box center [431, 8] width 41 height 9
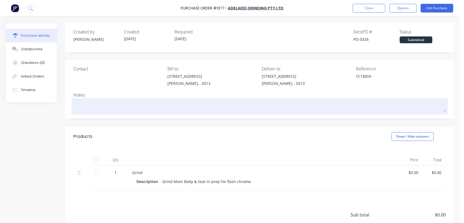
click at [90, 102] on textarea at bounding box center [259, 105] width 372 height 12
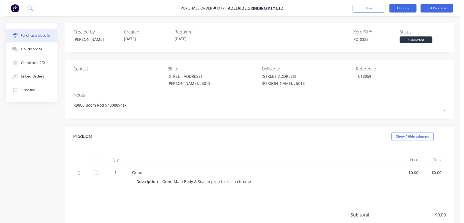
type textarea "R9800 Boom Rod 94008894sx"
click at [407, 9] on button "Options" at bounding box center [402, 8] width 27 height 9
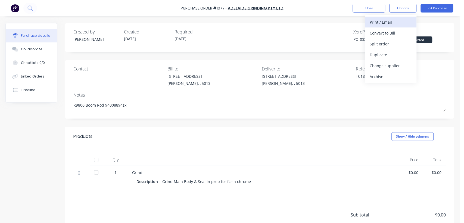
click at [390, 22] on div "Print / Email" at bounding box center [390, 22] width 42 height 8
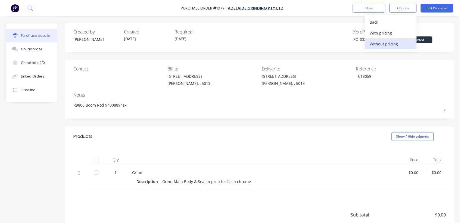
click at [389, 43] on div "Without pricing" at bounding box center [390, 44] width 42 height 8
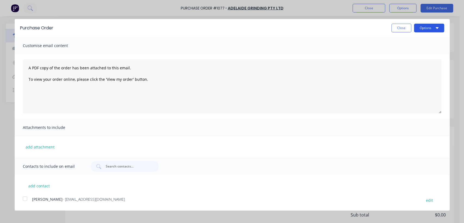
click at [417, 30] on button "Options" at bounding box center [429, 28] width 30 height 9
click at [410, 41] on div "Print" at bounding box center [418, 42] width 42 height 8
click at [401, 30] on button "Close" at bounding box center [401, 28] width 20 height 9
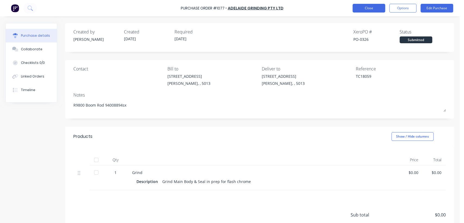
click at [373, 8] on button "Close" at bounding box center [368, 8] width 33 height 9
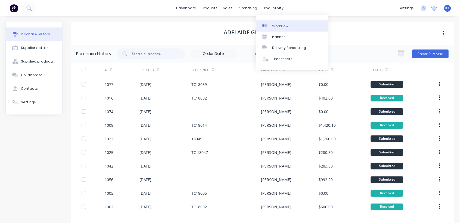
click at [279, 25] on div "Workflow" at bounding box center [280, 26] width 16 height 5
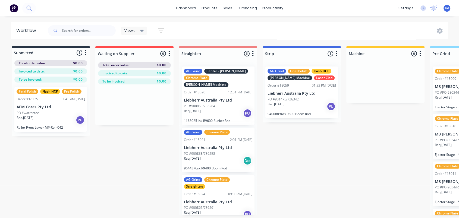
scroll to position [1, 0]
